Goal: Book appointment/travel/reservation

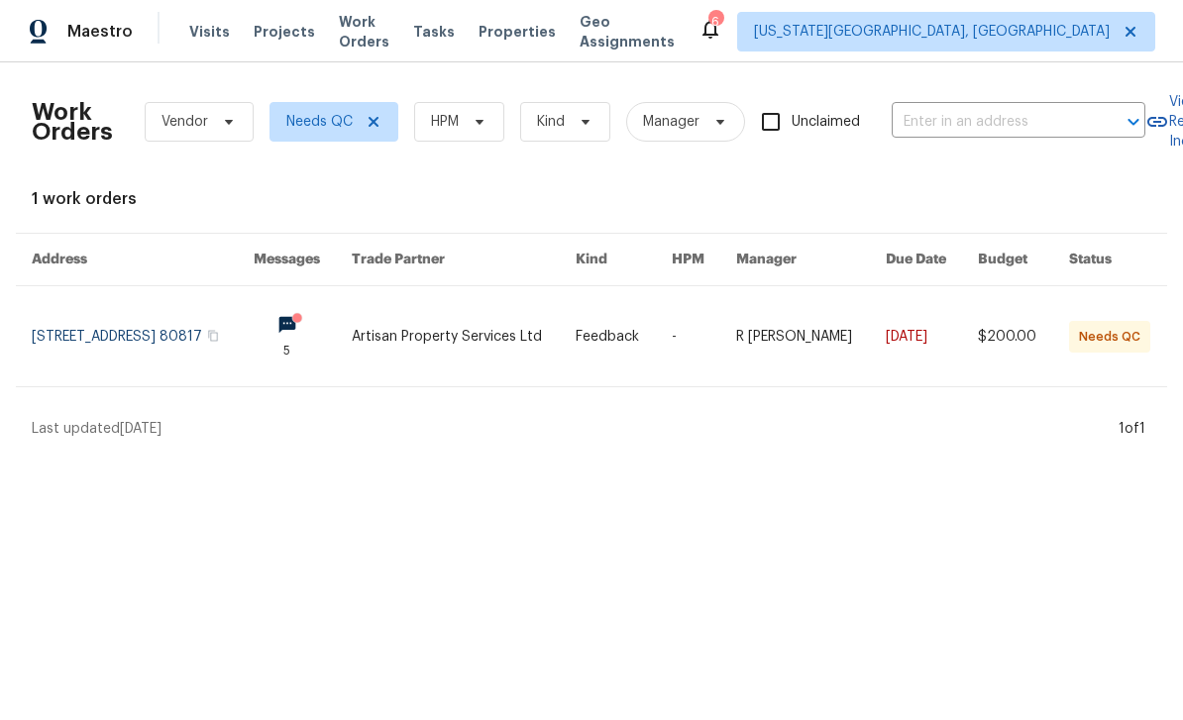
click at [455, 30] on span "Tasks" at bounding box center [434, 32] width 42 height 14
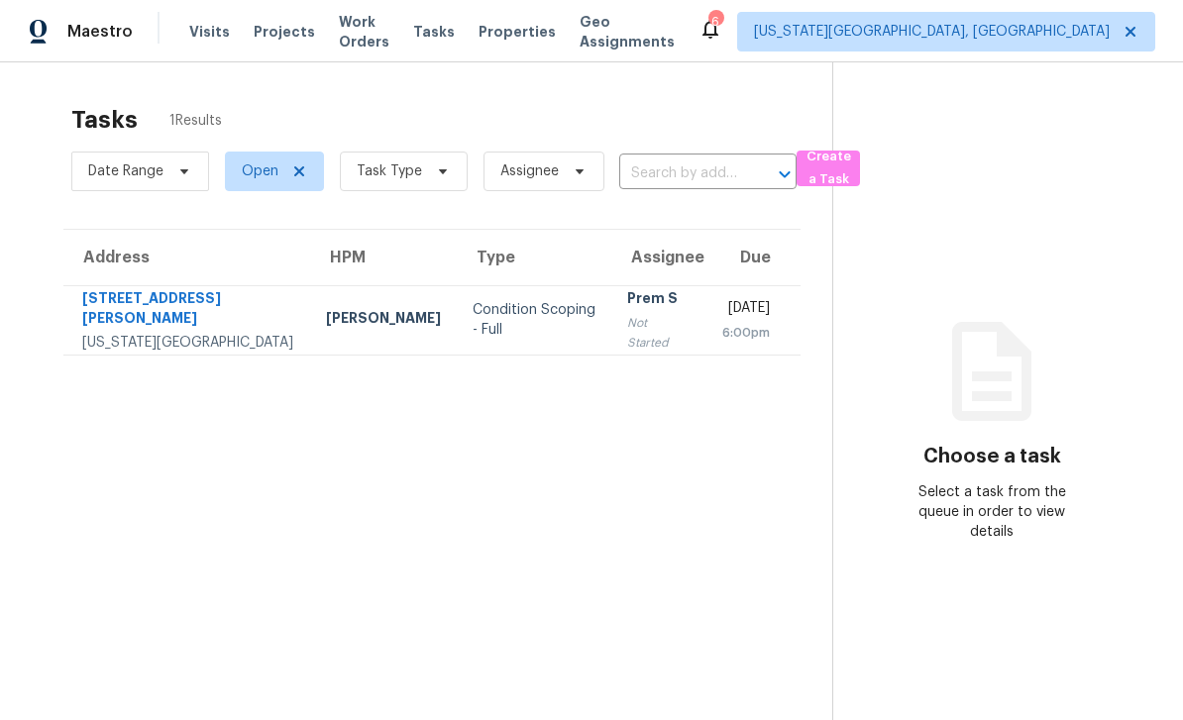
click at [389, 37] on span "Work Orders" at bounding box center [364, 32] width 51 height 40
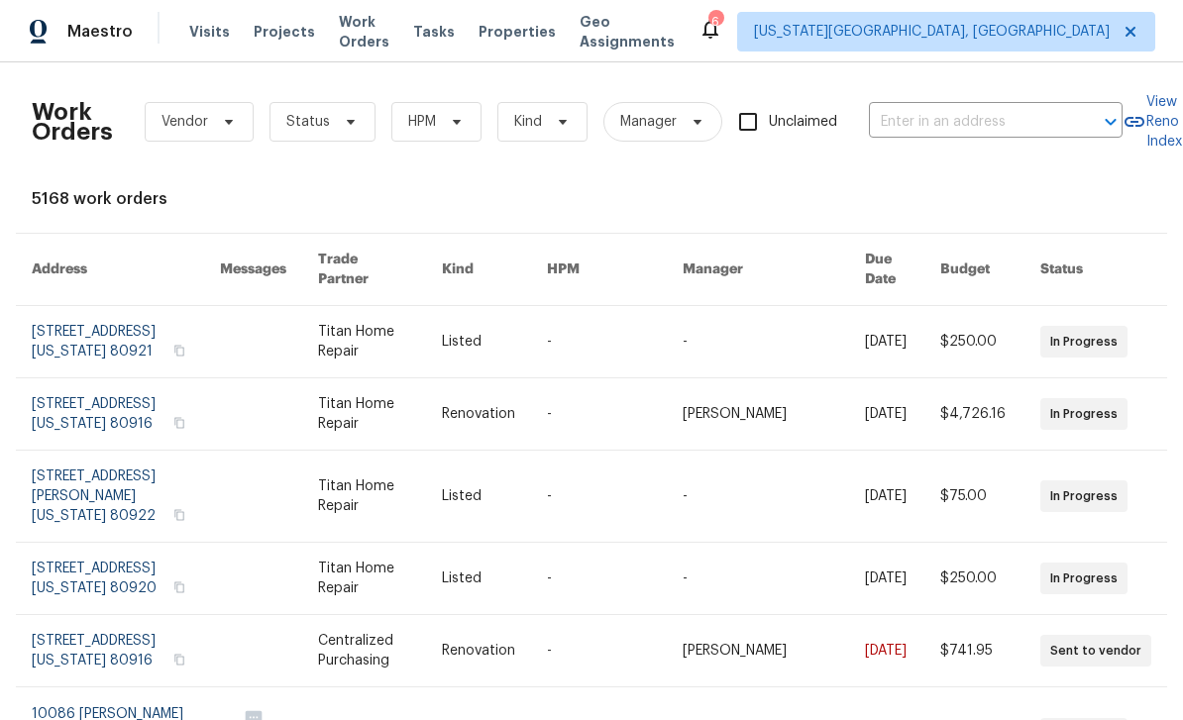
click at [254, 39] on span "Projects" at bounding box center [284, 32] width 61 height 20
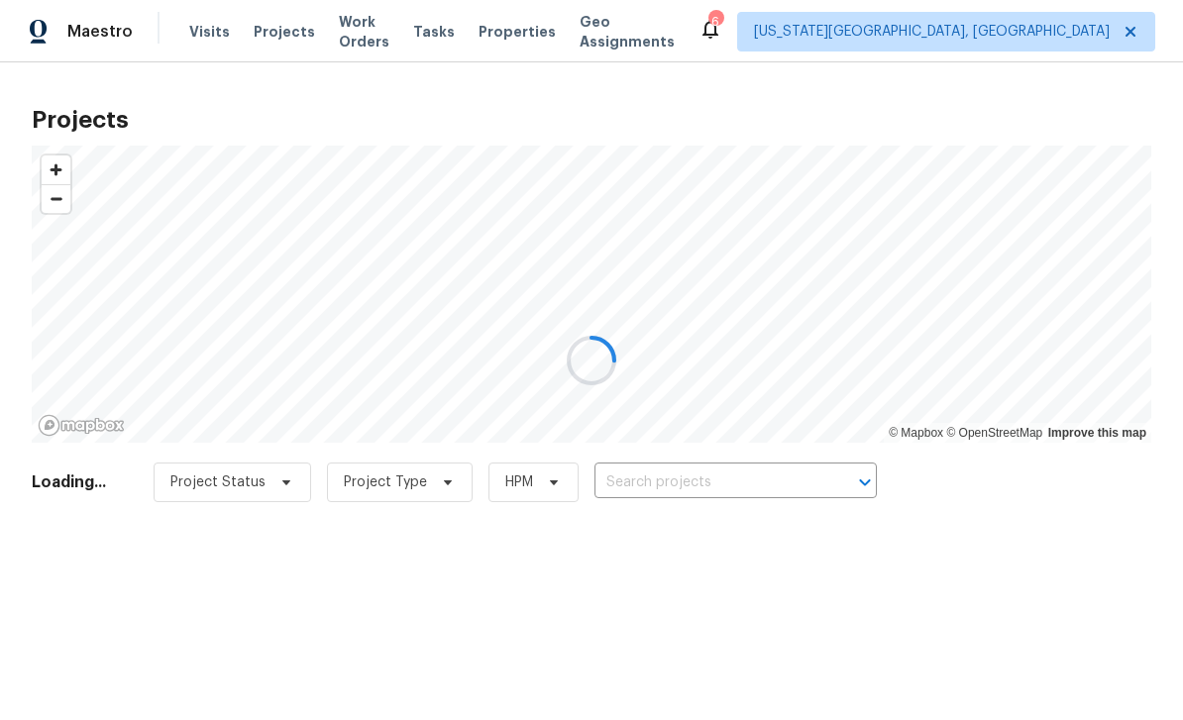
click at [196, 39] on div at bounding box center [591, 360] width 1183 height 720
click at [219, 23] on div at bounding box center [591, 360] width 1183 height 720
click at [212, 48] on div at bounding box center [591, 360] width 1183 height 720
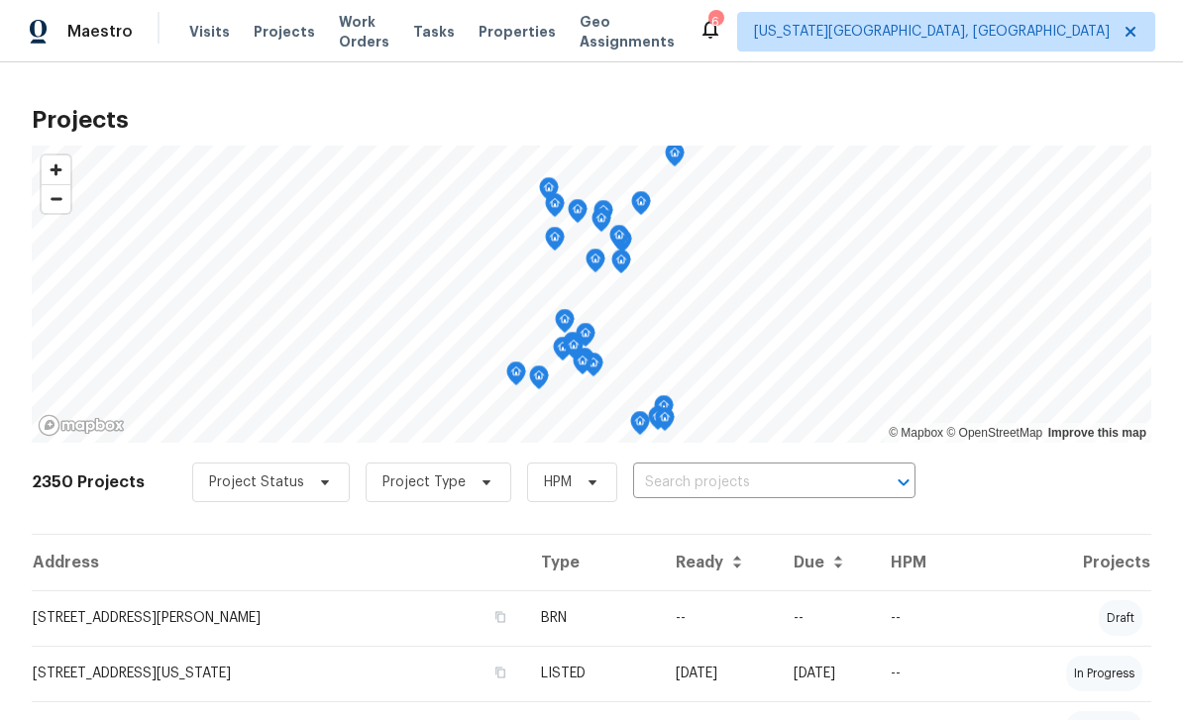
click at [215, 36] on span "Visits" at bounding box center [209, 32] width 41 height 20
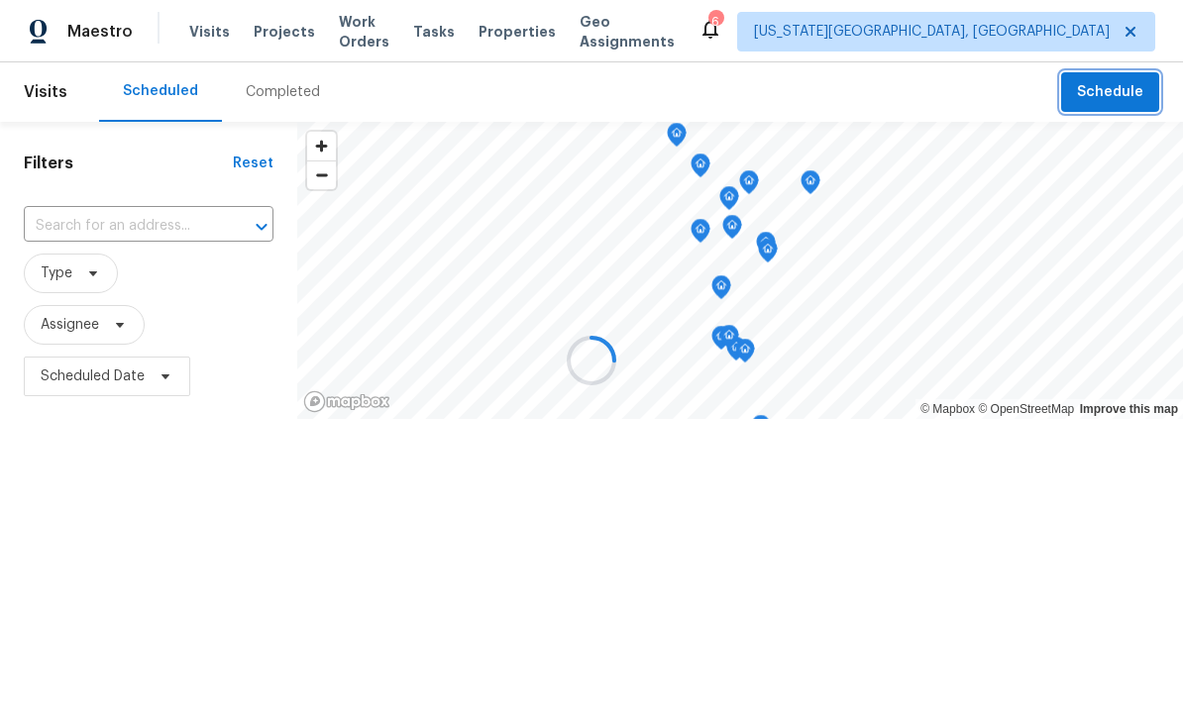
click at [1131, 95] on span "Schedule" at bounding box center [1110, 92] width 66 height 25
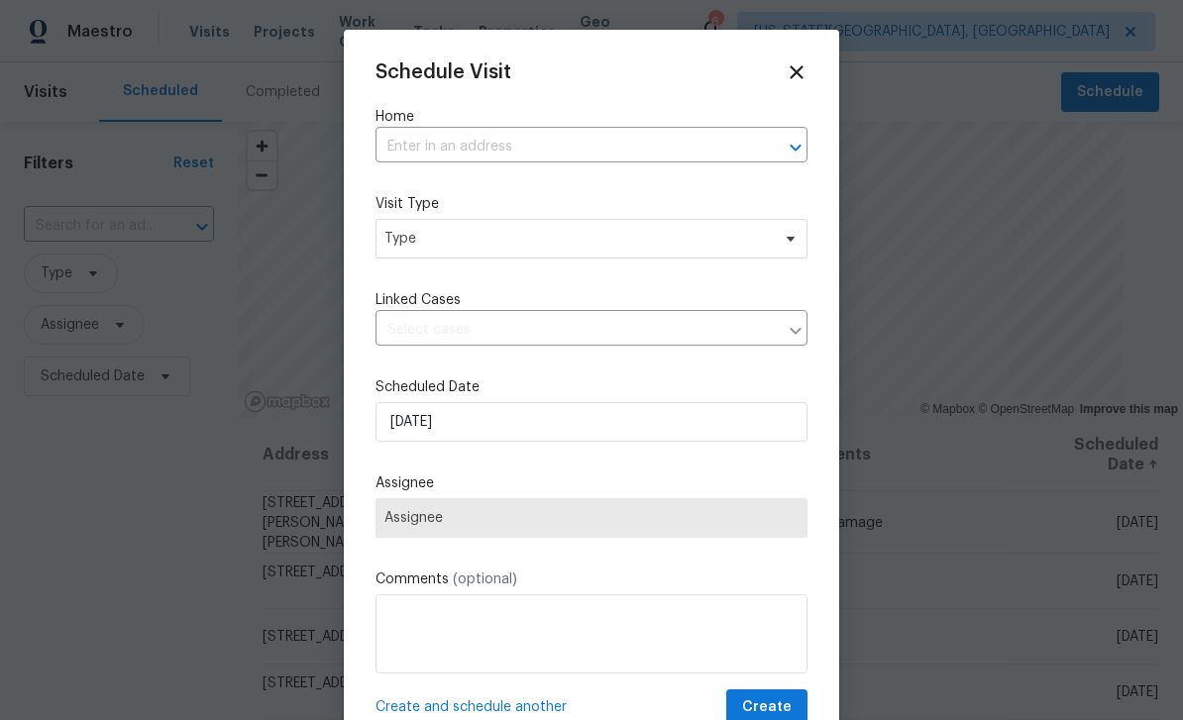
click at [582, 161] on input "text" at bounding box center [563, 147] width 376 height 31
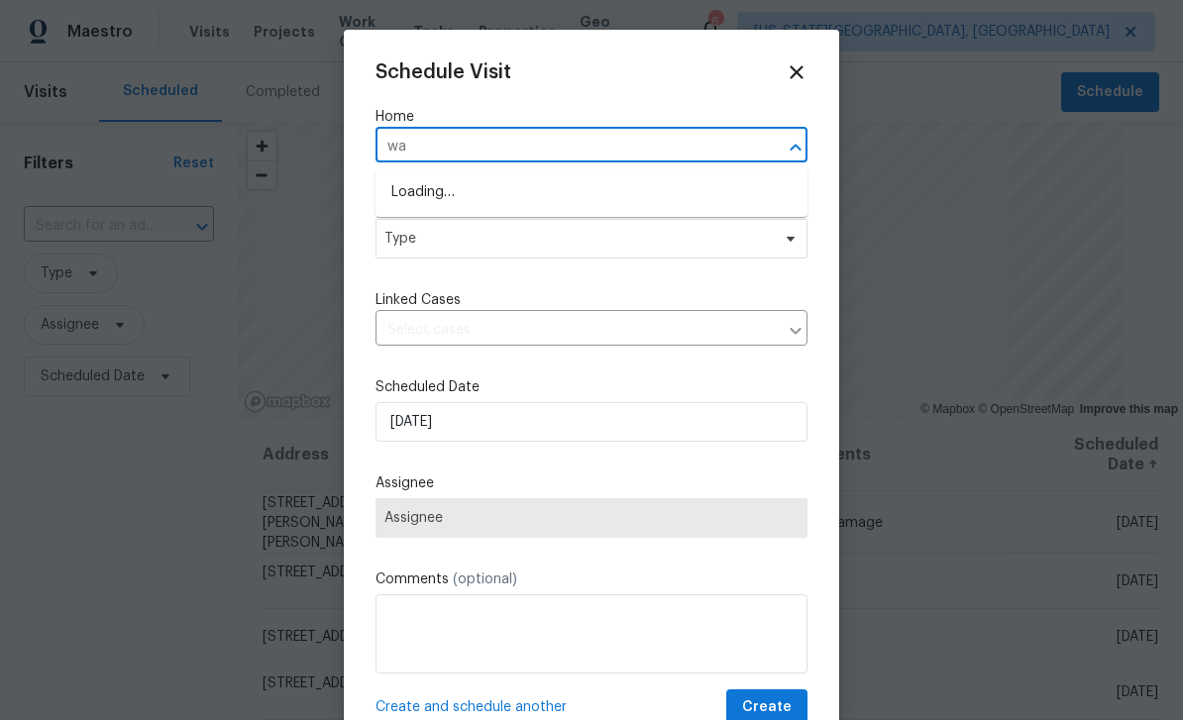
type input "w"
type input "7356"
click at [577, 162] on input "7356" at bounding box center [563, 147] width 376 height 31
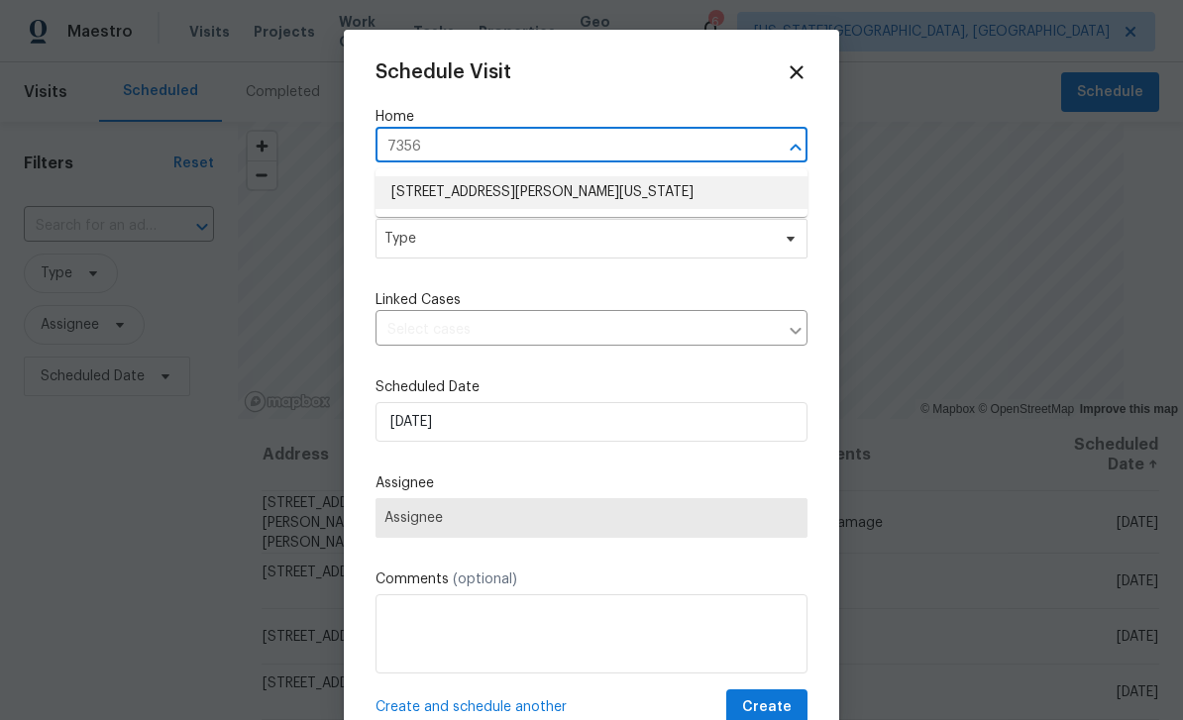
click at [628, 194] on li "7356 Waterman Way, Colorado Springs, CO 80922" at bounding box center [591, 192] width 432 height 33
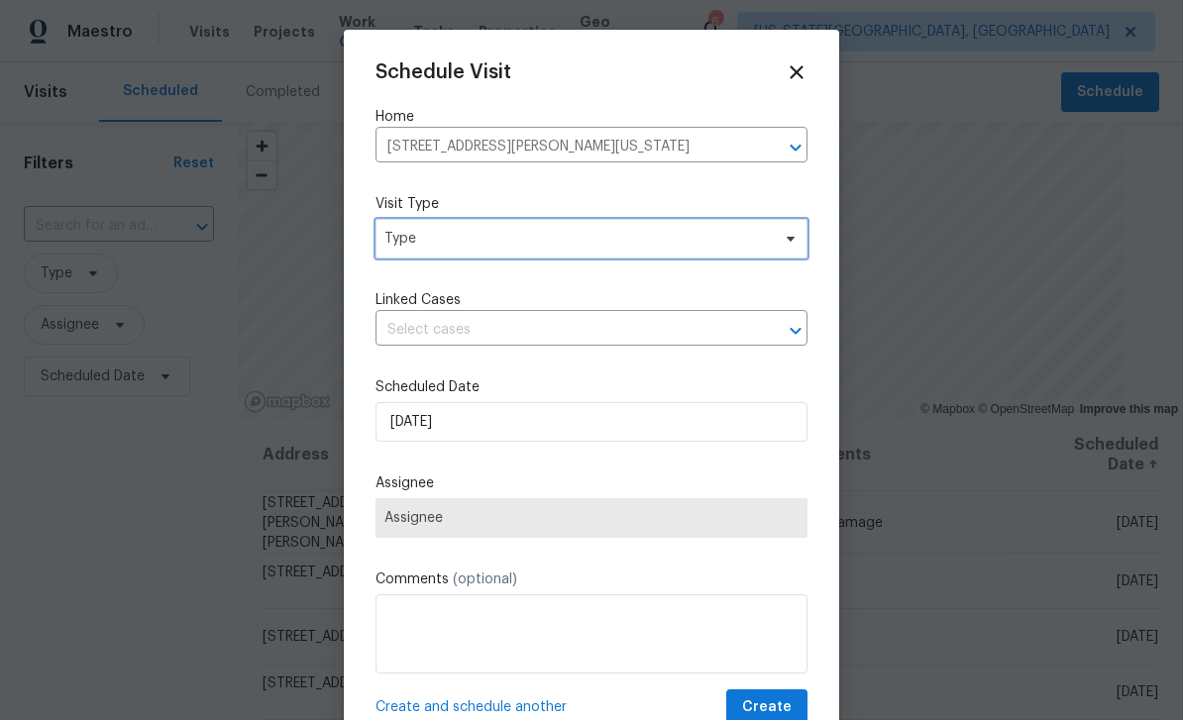
click at [592, 247] on span "Type" at bounding box center [576, 239] width 385 height 20
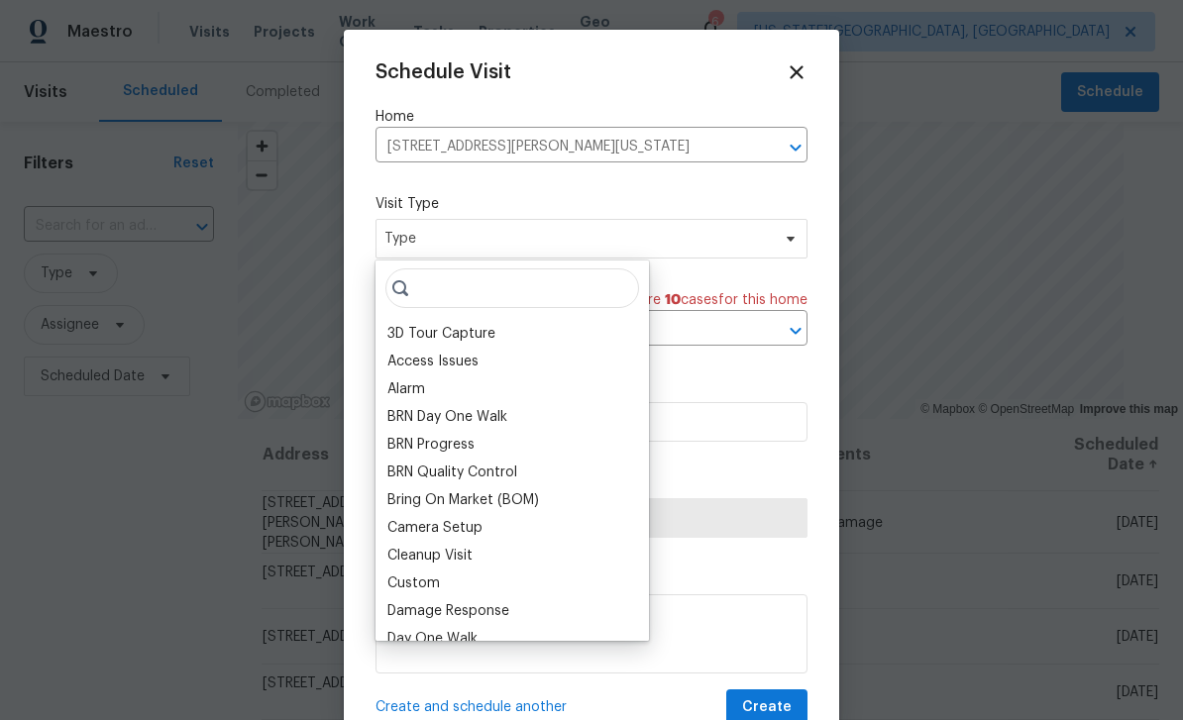
click at [458, 421] on div "BRN Day One Walk" at bounding box center [447, 417] width 120 height 20
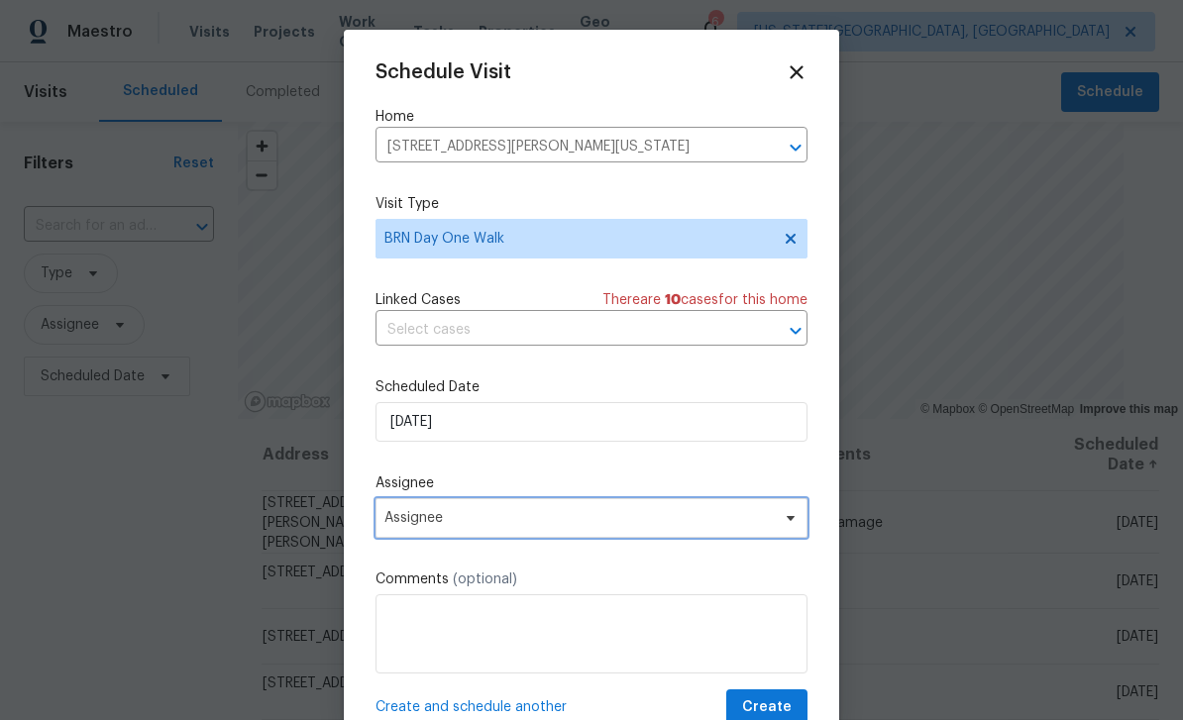
click at [610, 526] on span "Assignee" at bounding box center [578, 518] width 388 height 16
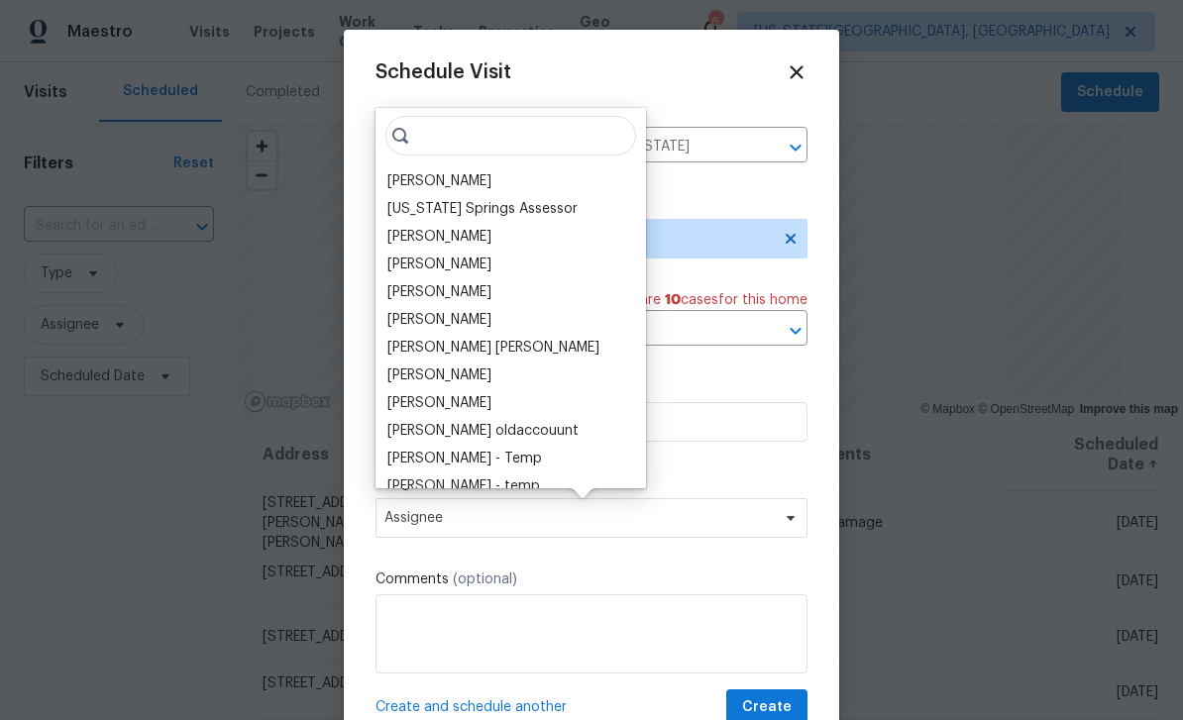
click at [454, 188] on div "[PERSON_NAME]" at bounding box center [439, 181] width 104 height 20
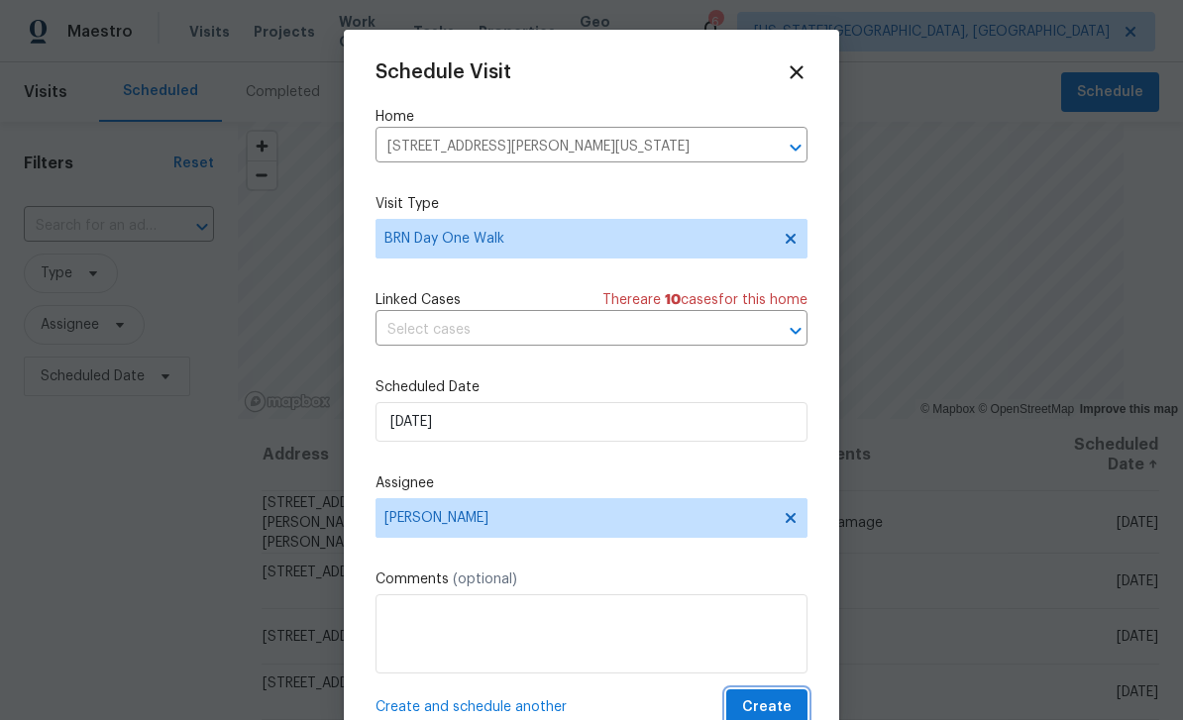
click at [799, 702] on button "Create" at bounding box center [766, 707] width 81 height 37
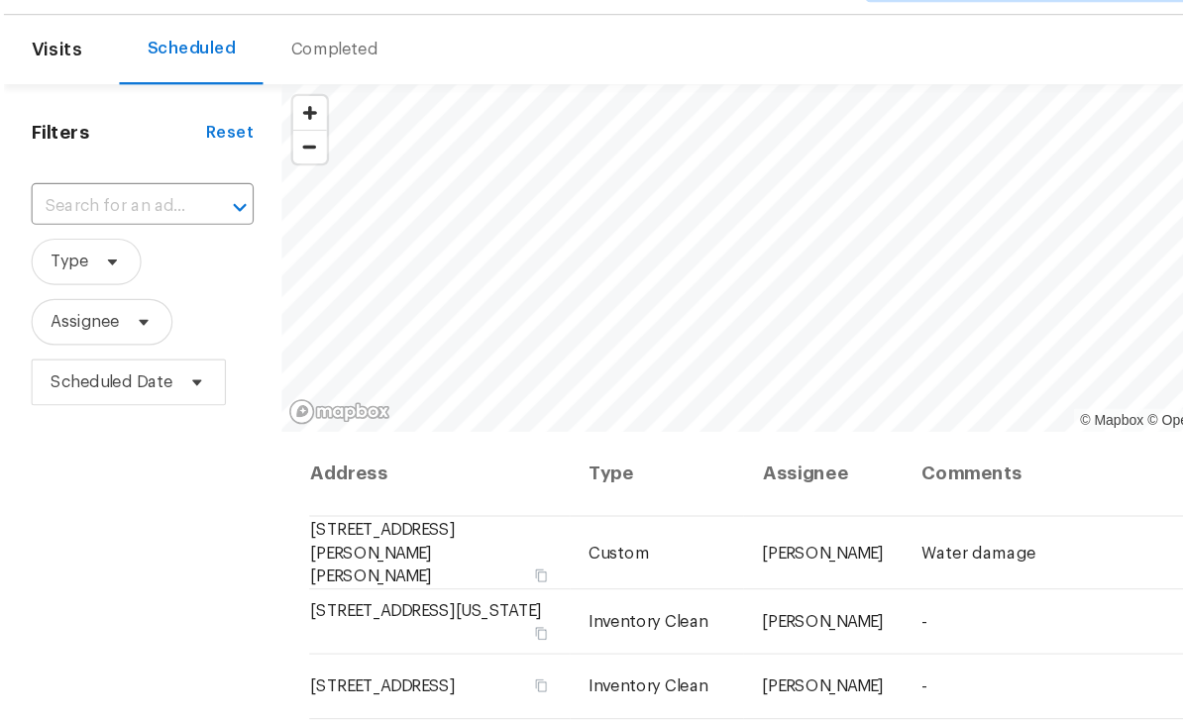
scroll to position [63, 0]
